Goal: Book appointment/travel/reservation

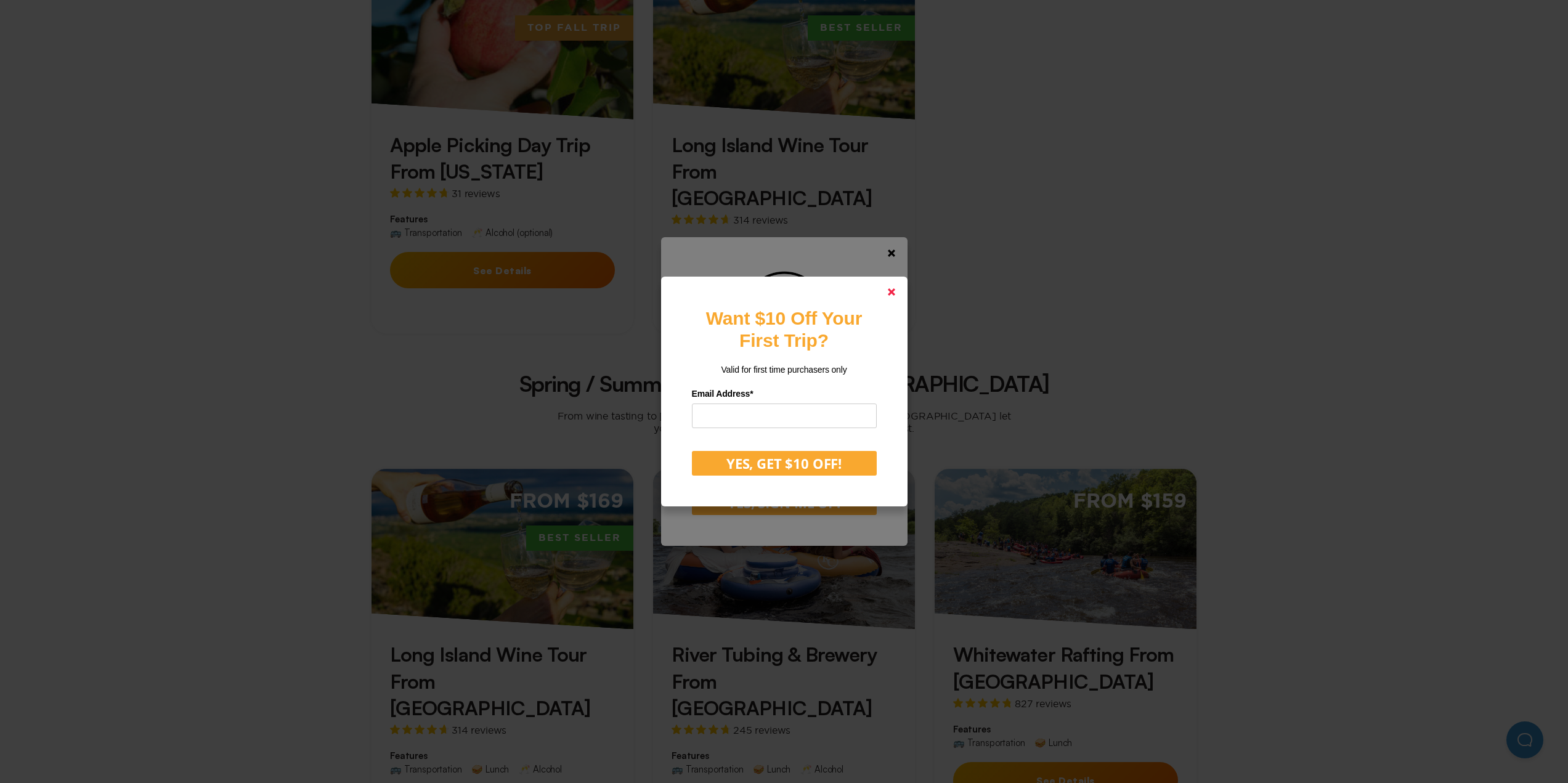
click at [894, 293] on polygon at bounding box center [891, 292] width 7 height 7
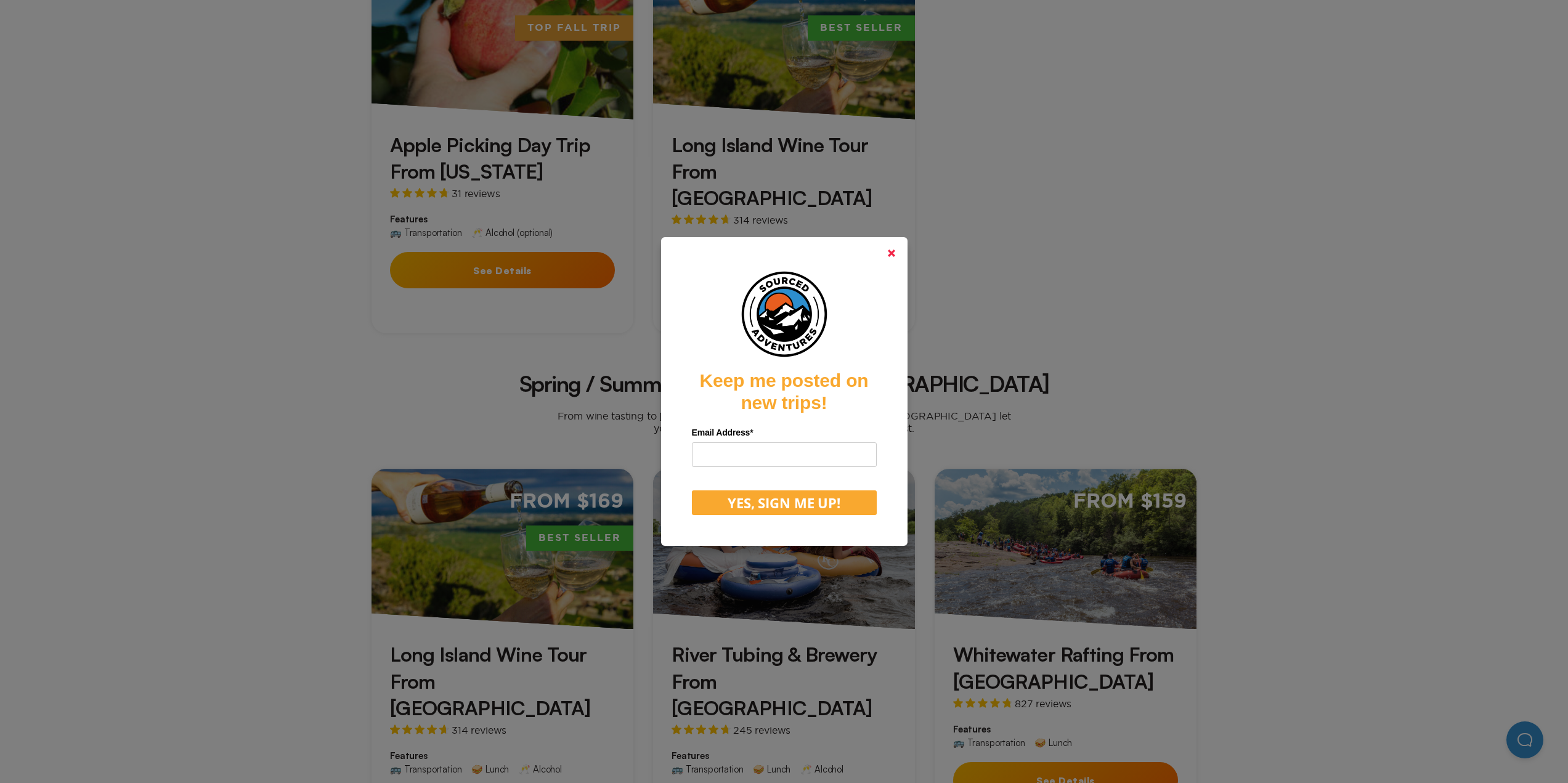
click at [895, 249] on link at bounding box center [891, 253] width 29 height 29
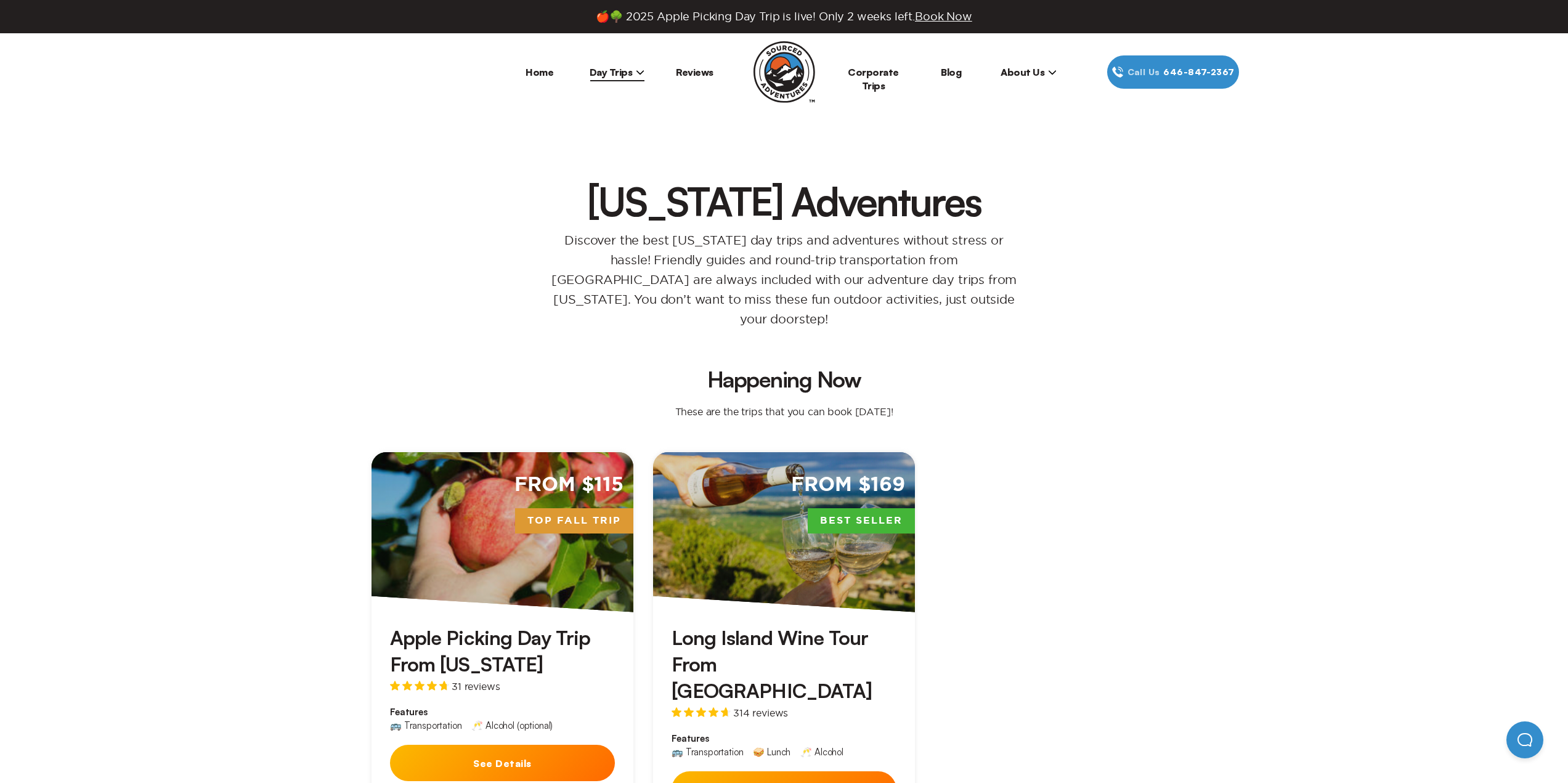
click at [636, 72] on icon at bounding box center [640, 72] width 9 height 9
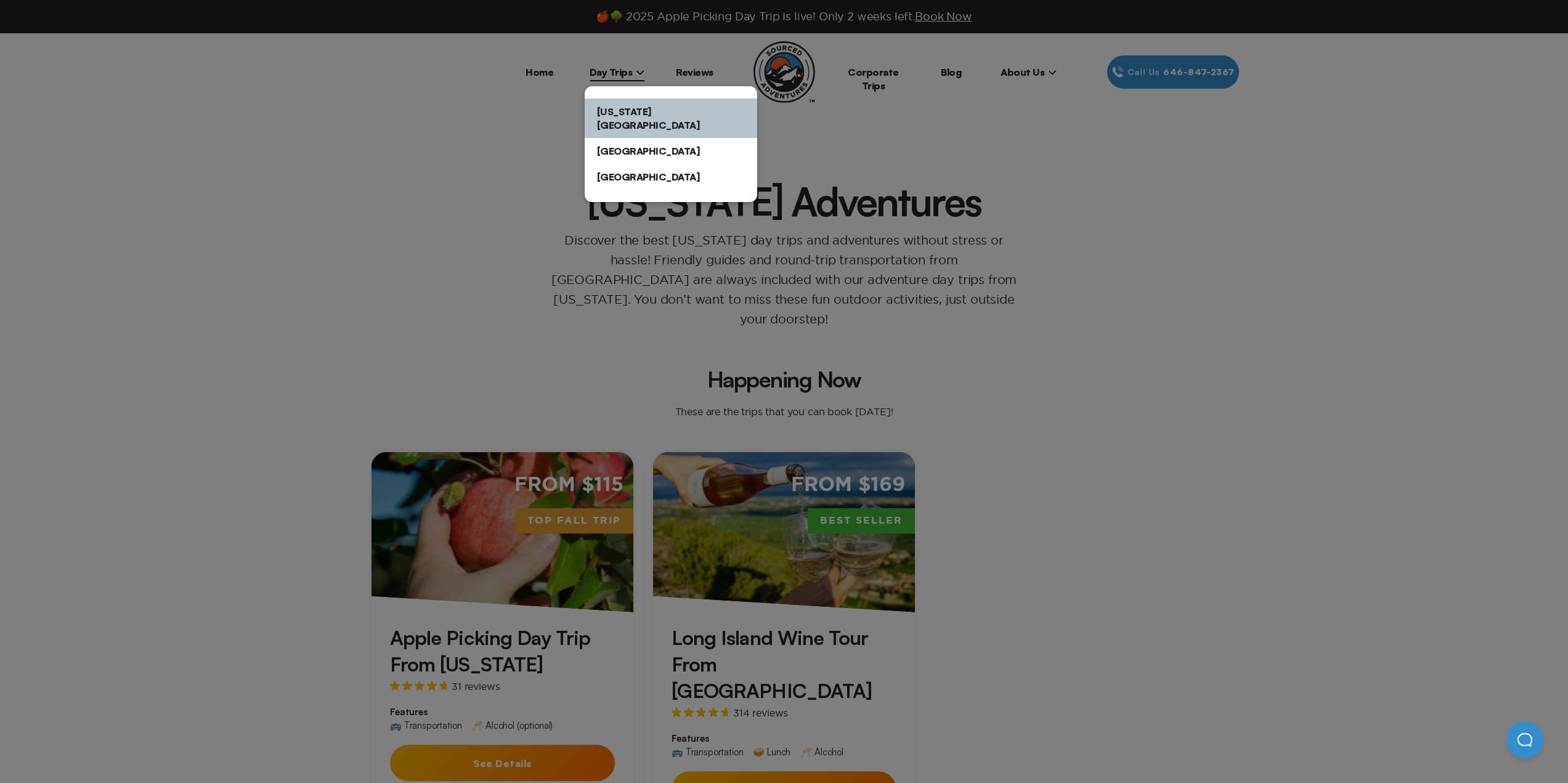
click at [642, 107] on link "[US_STATE][GEOGRAPHIC_DATA]" at bounding box center [670, 118] width 173 height 40
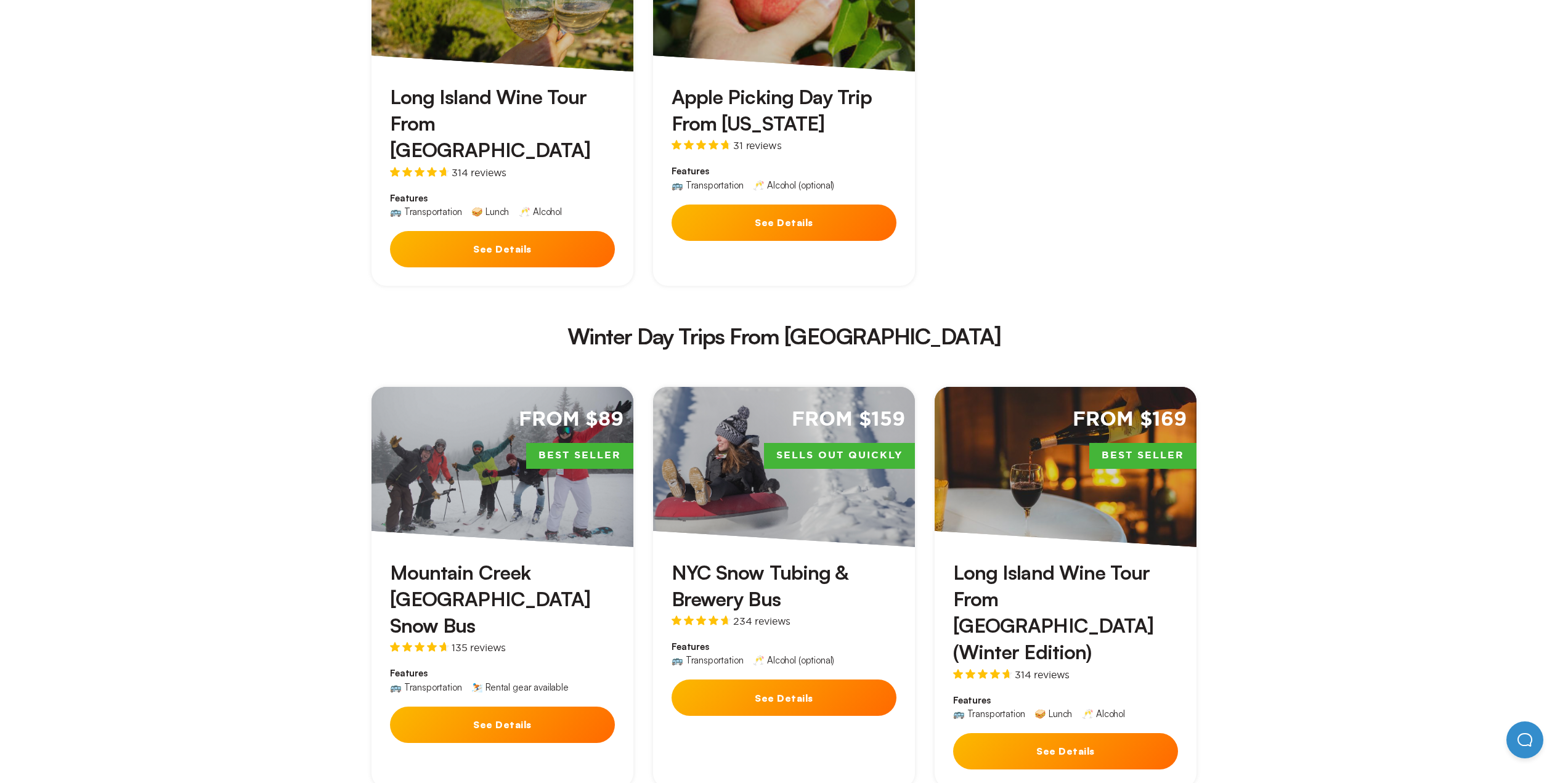
scroll to position [1972, 0]
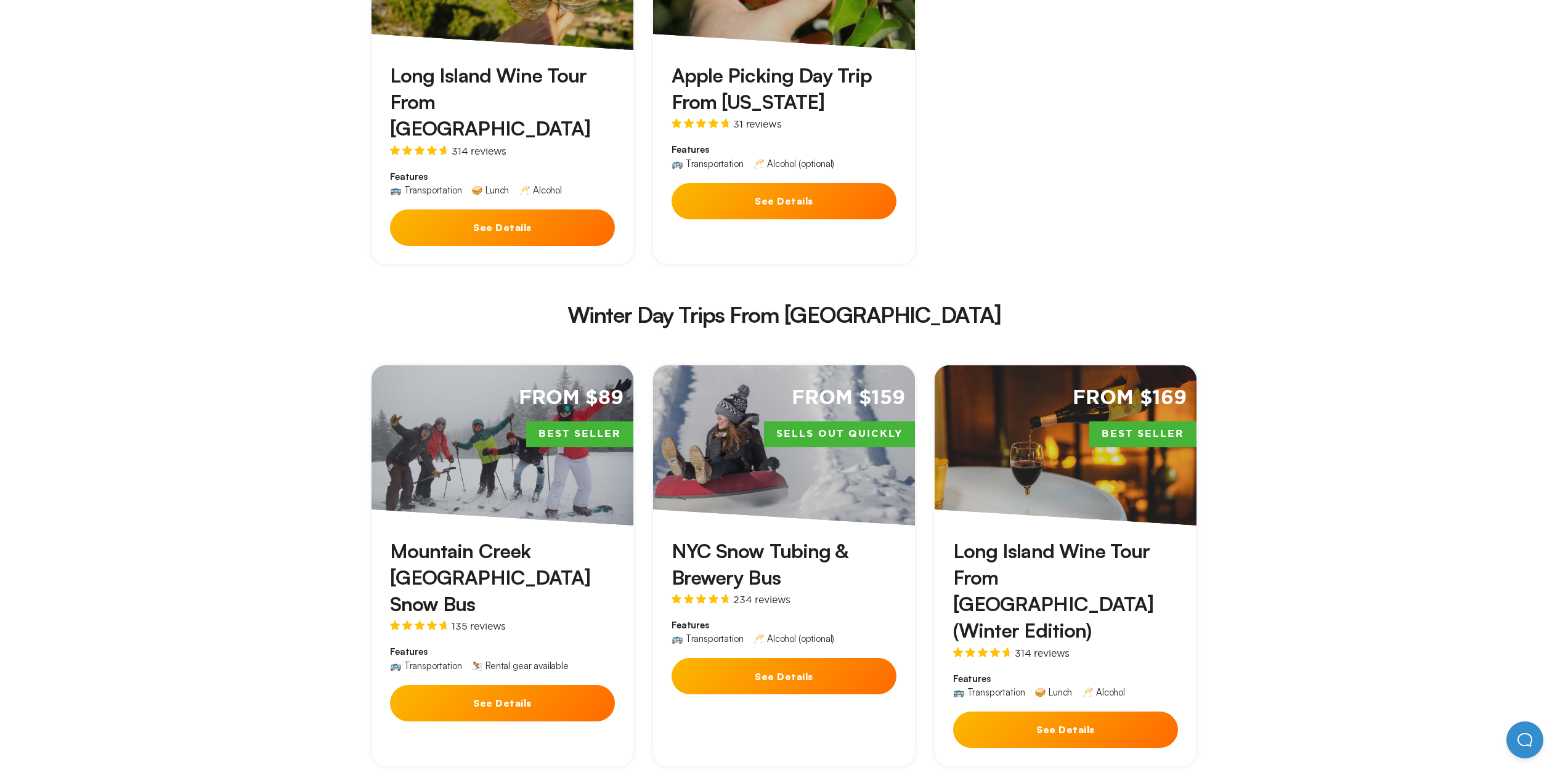
click at [507, 685] on button "See Details" at bounding box center [502, 704] width 225 height 37
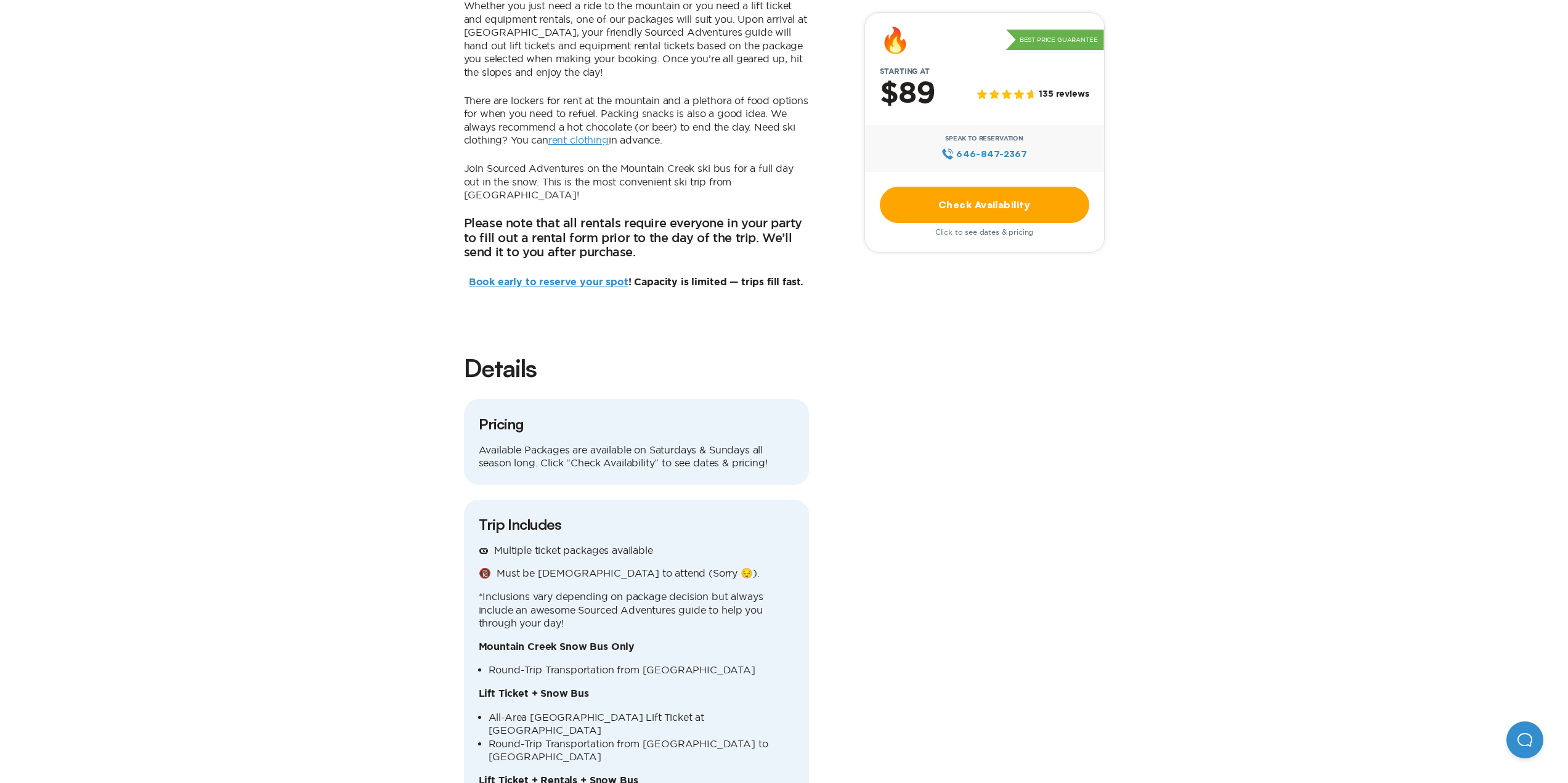
scroll to position [1109, 0]
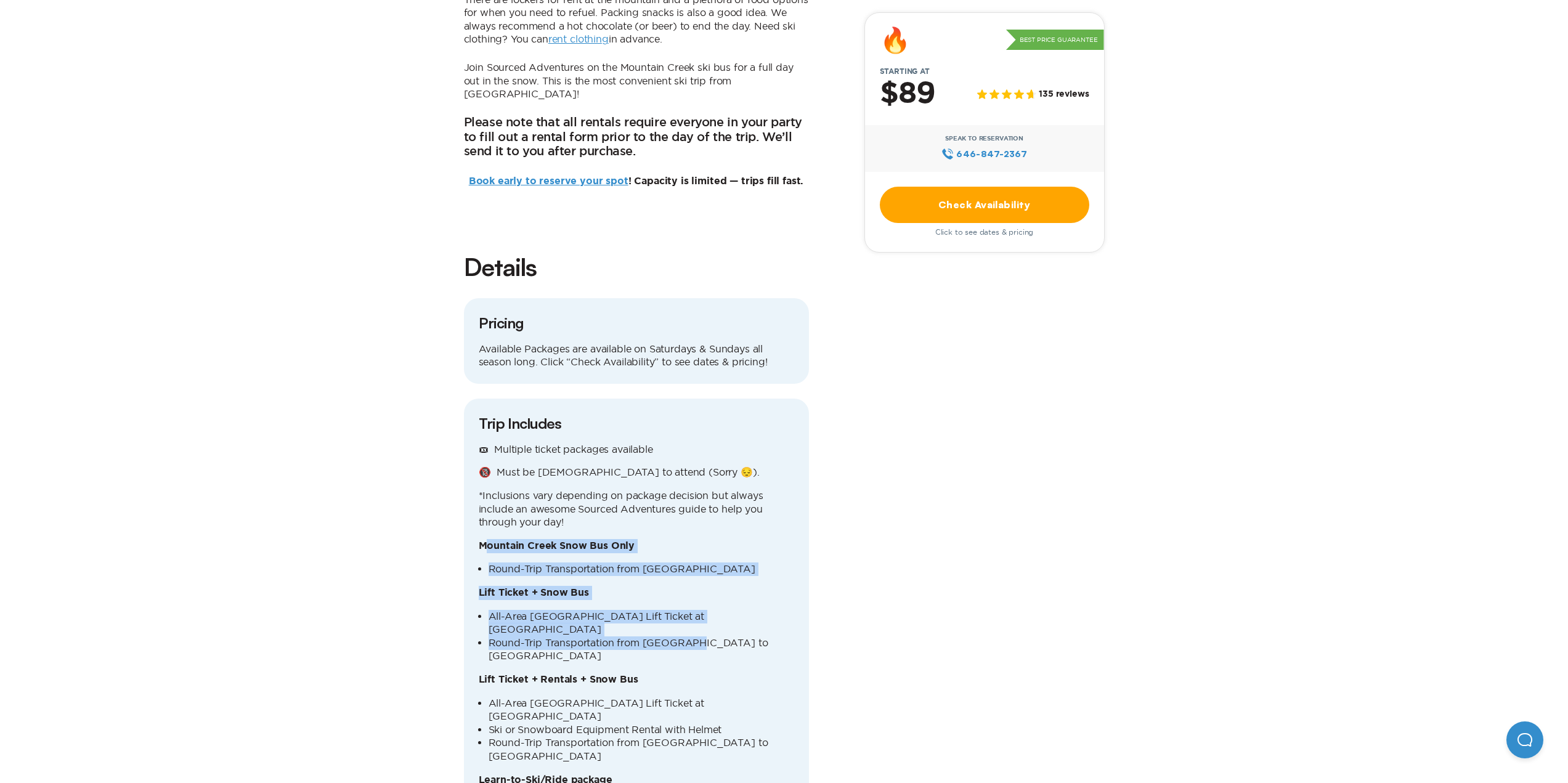
drag, startPoint x: 488, startPoint y: 466, endPoint x: 692, endPoint y: 549, distance: 220.2
click at [692, 549] on div "🎟 Multiple ticket packages available 🔞 Must be [DEMOGRAPHIC_DATA] to attend (So…" at bounding box center [636, 665] width 316 height 444
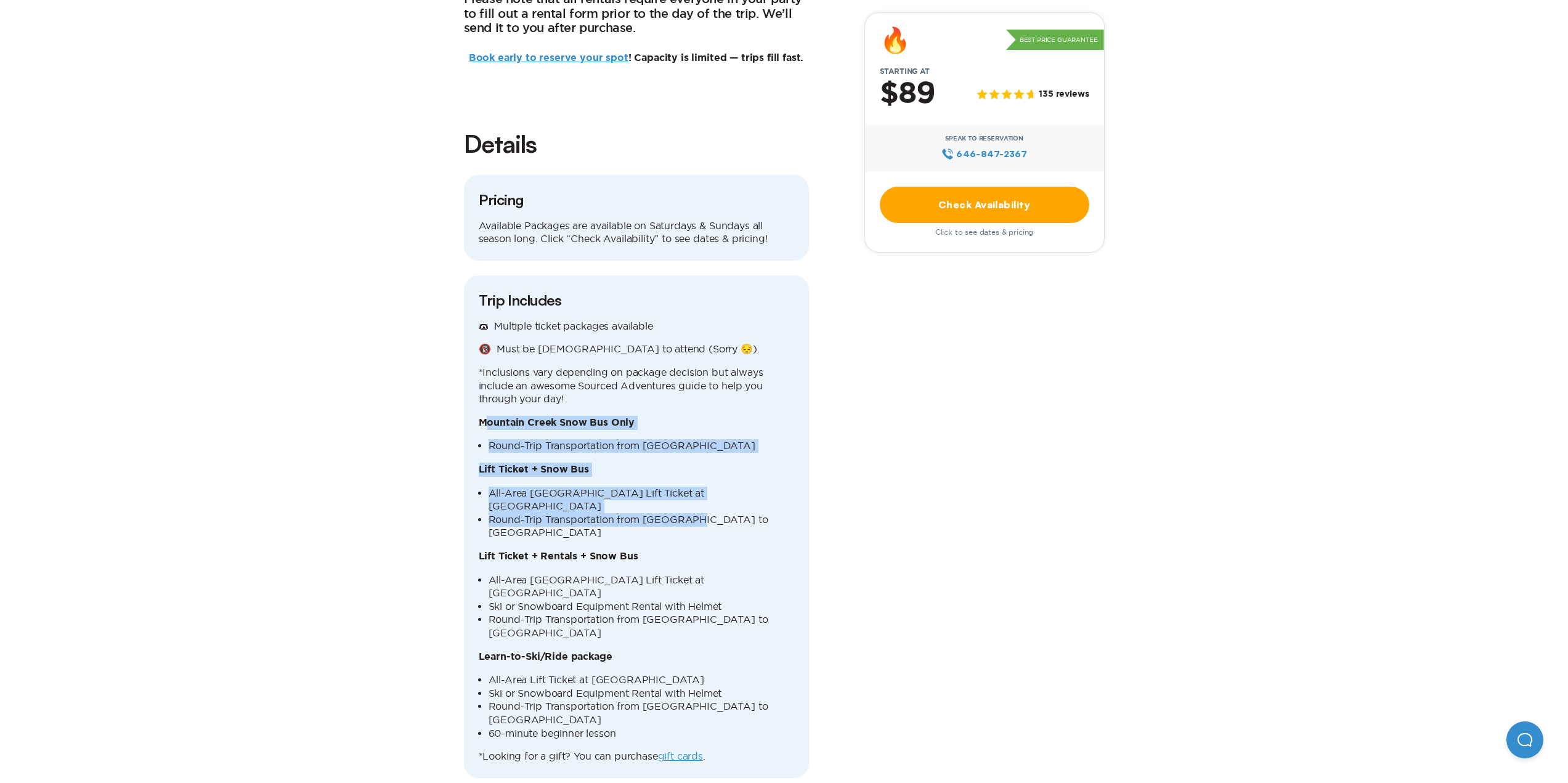
scroll to position [1294, 0]
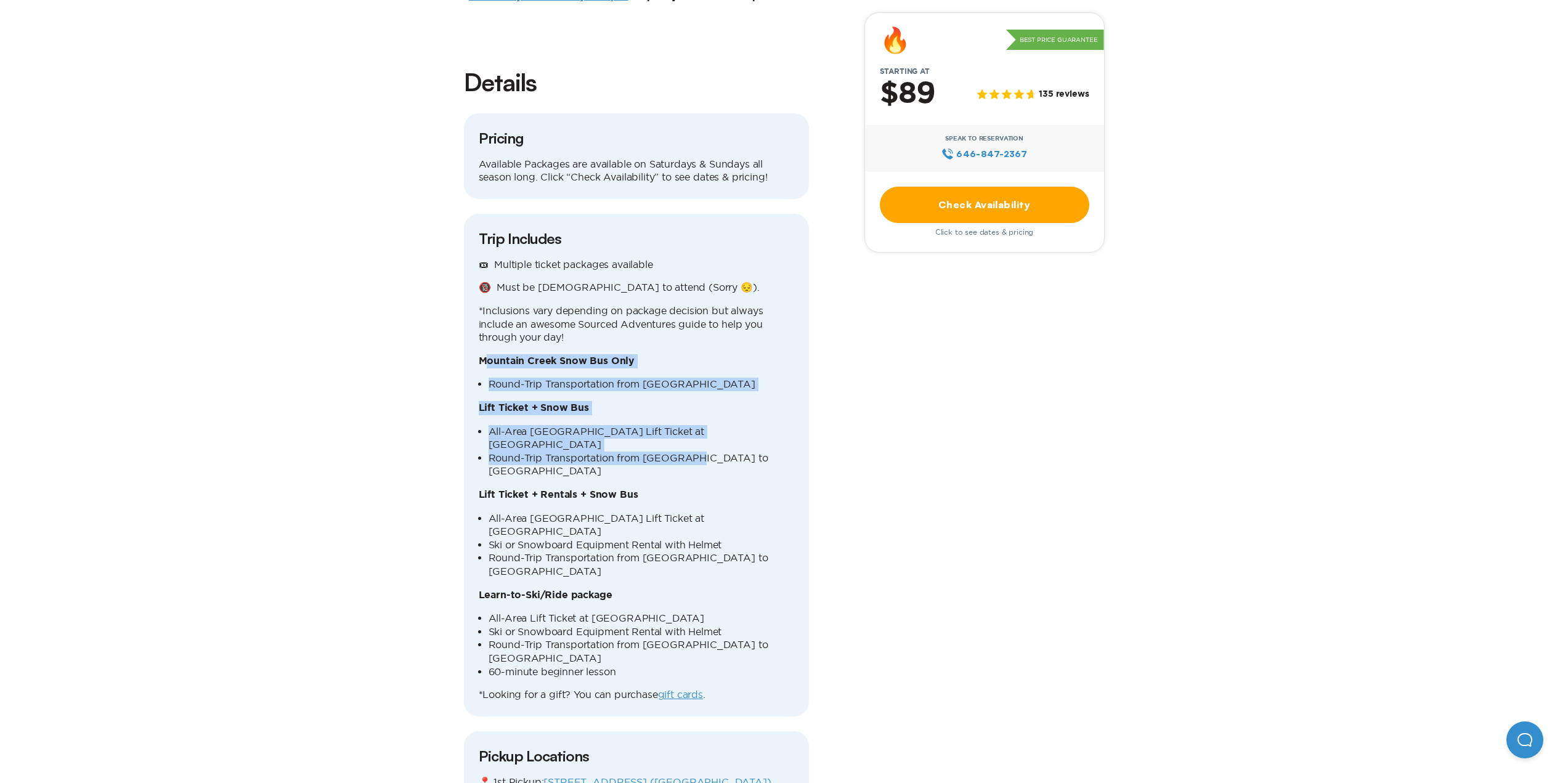
click at [1006, 199] on link "Check Availability" at bounding box center [984, 205] width 209 height 37
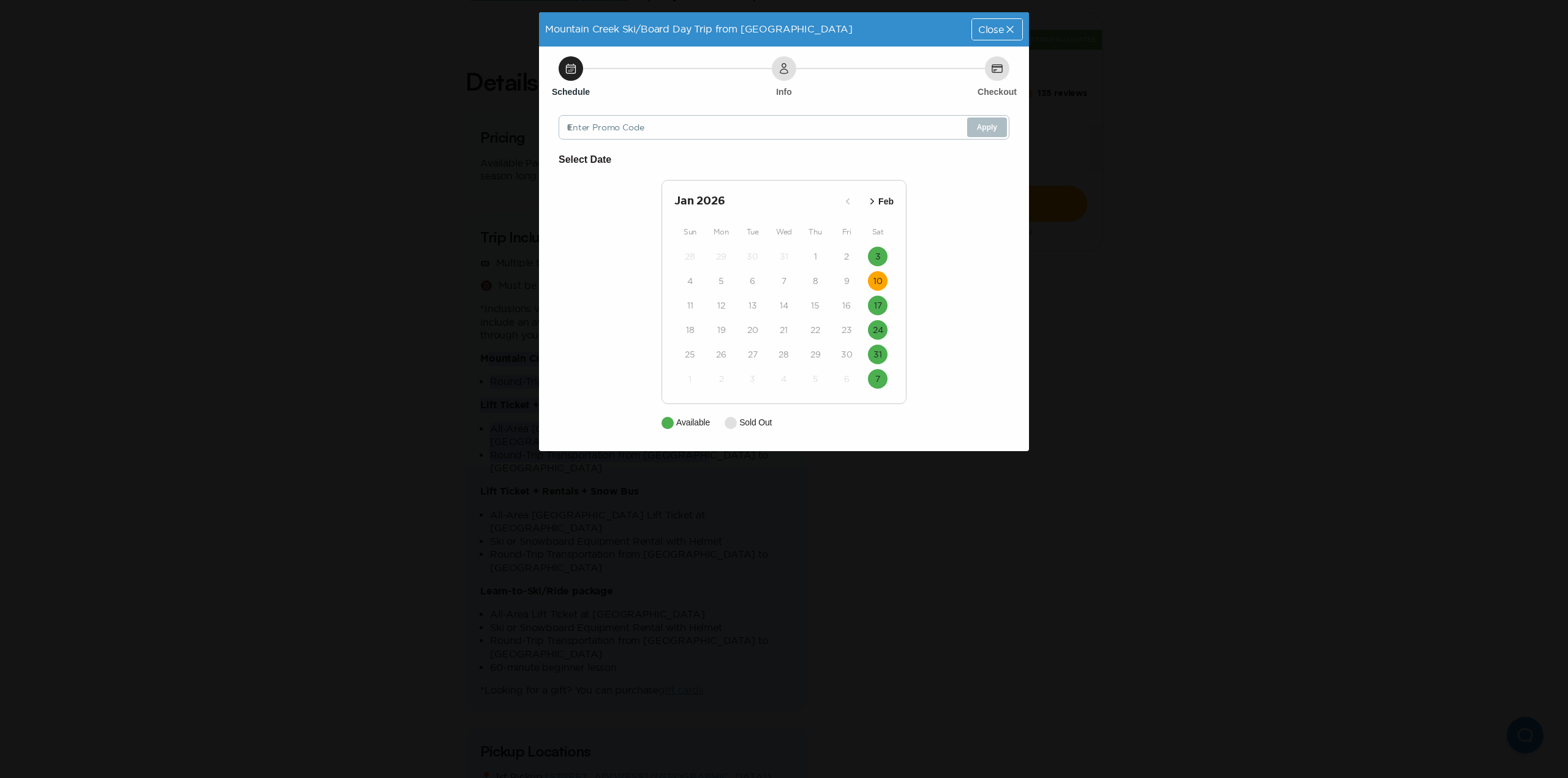
click at [883, 285] on button "10" at bounding box center [877, 281] width 20 height 20
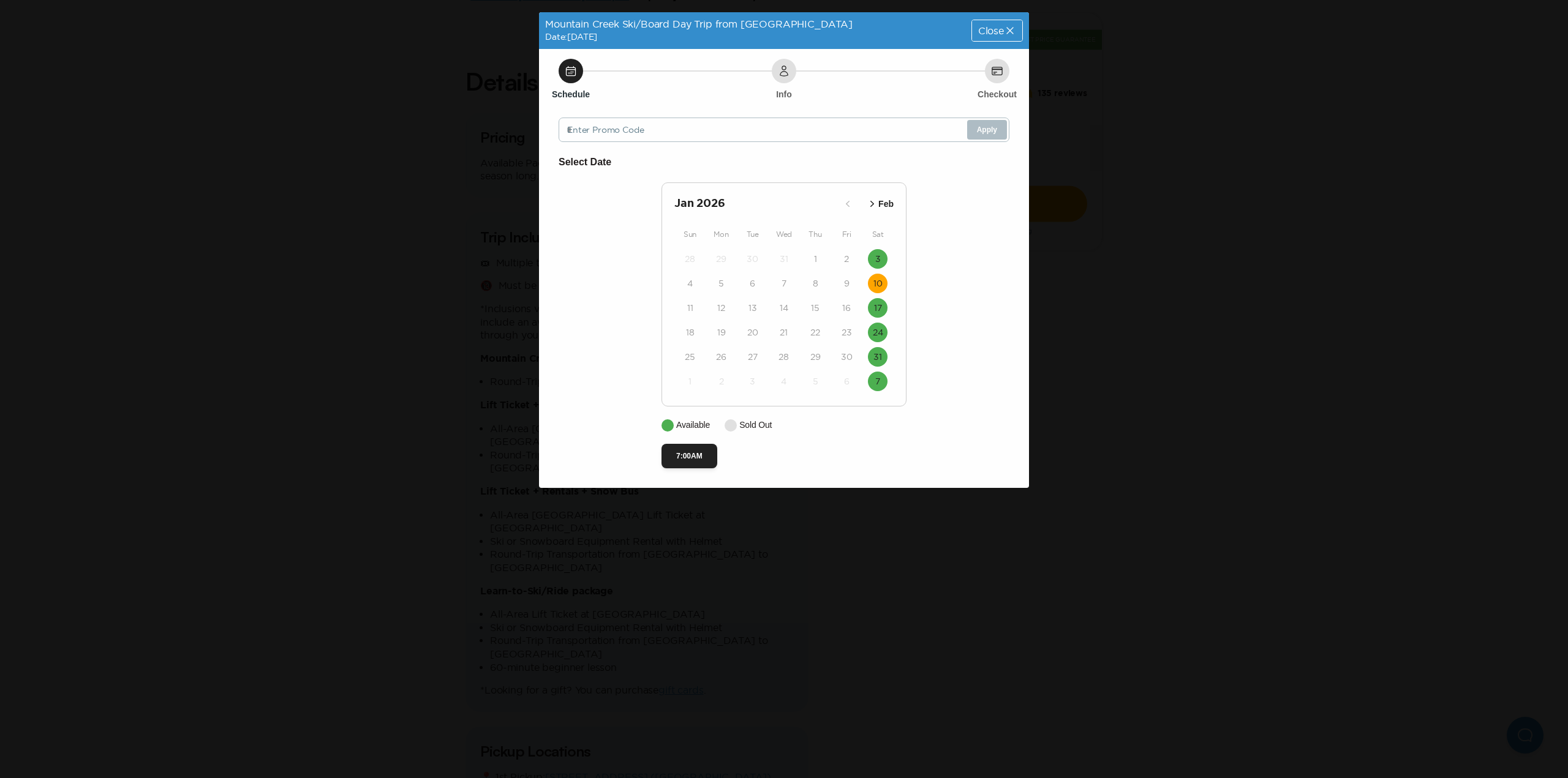
click at [1007, 36] on div "Close" at bounding box center [997, 31] width 50 height 21
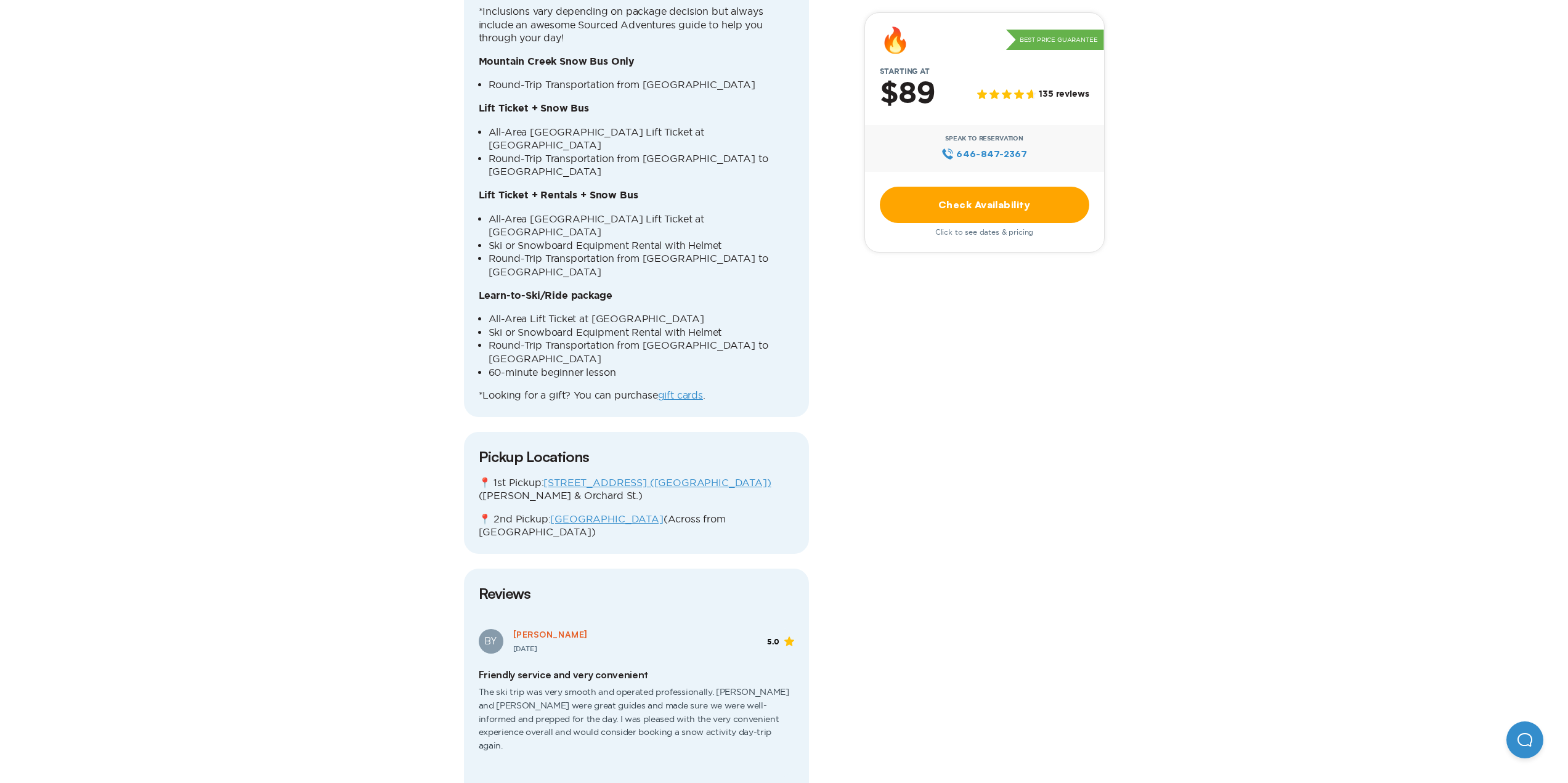
scroll to position [1603, 0]
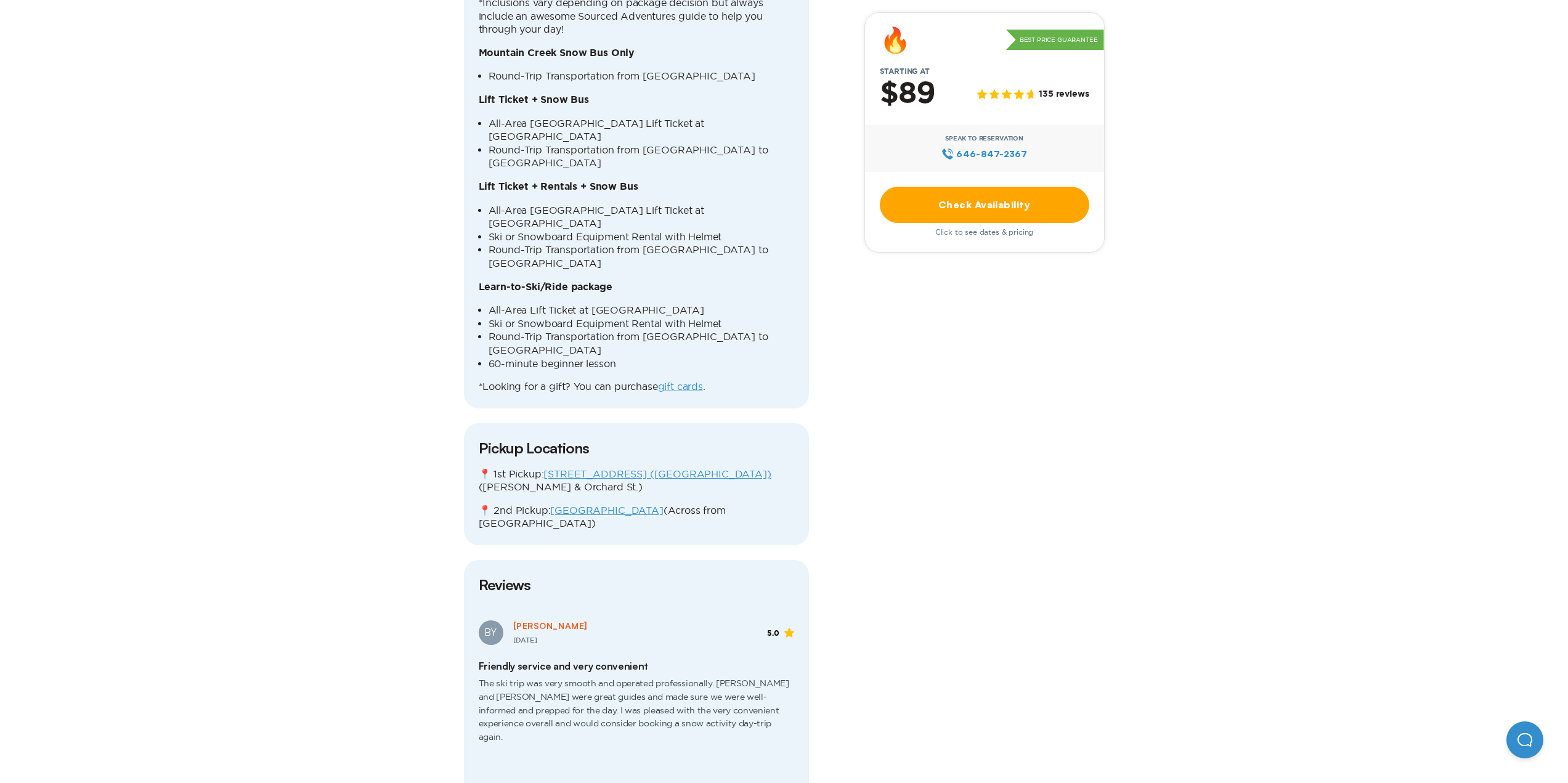
click at [593, 469] on link "[STREET_ADDRESS] ([GEOGRAPHIC_DATA])" at bounding box center [657, 474] width 228 height 11
click at [582, 505] on link "[GEOGRAPHIC_DATA]" at bounding box center [606, 510] width 113 height 11
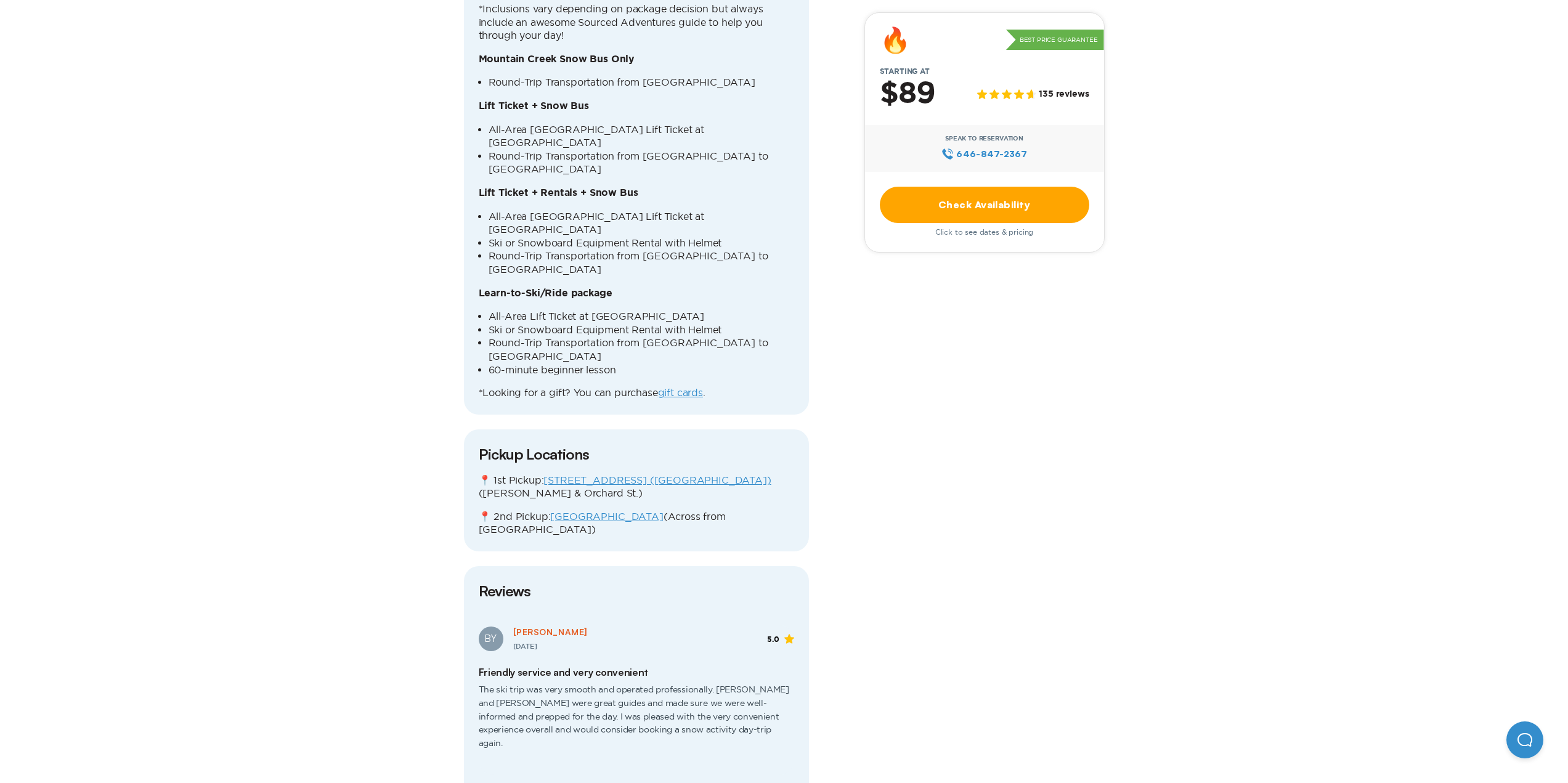
scroll to position [1664, 0]
